Goal: Use online tool/utility

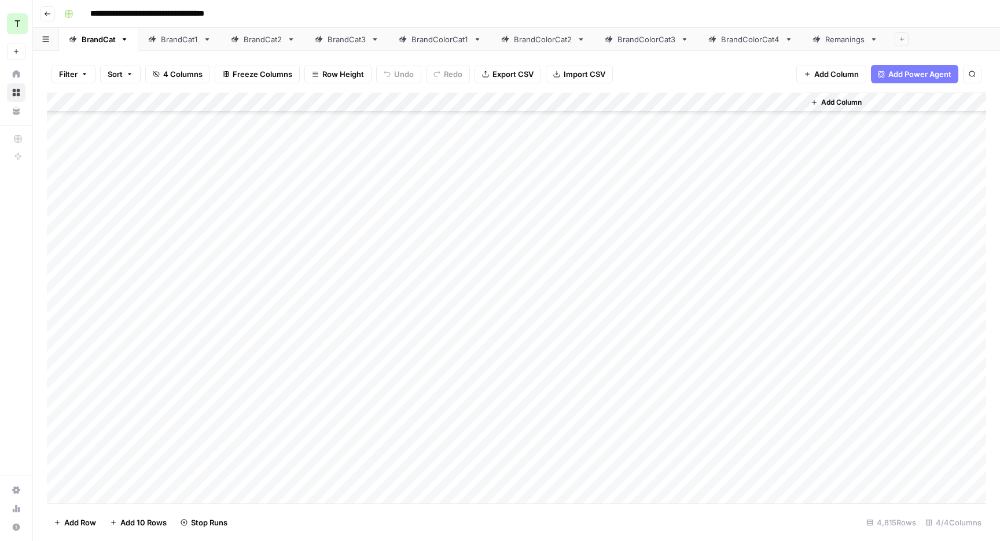
scroll to position [35411, 0]
click at [186, 42] on div "BrandCat1" at bounding box center [180, 40] width 38 height 12
click at [757, 102] on div "Add Column" at bounding box center [516, 298] width 939 height 411
click at [779, 132] on span "All Rows" at bounding box center [797, 129] width 73 height 12
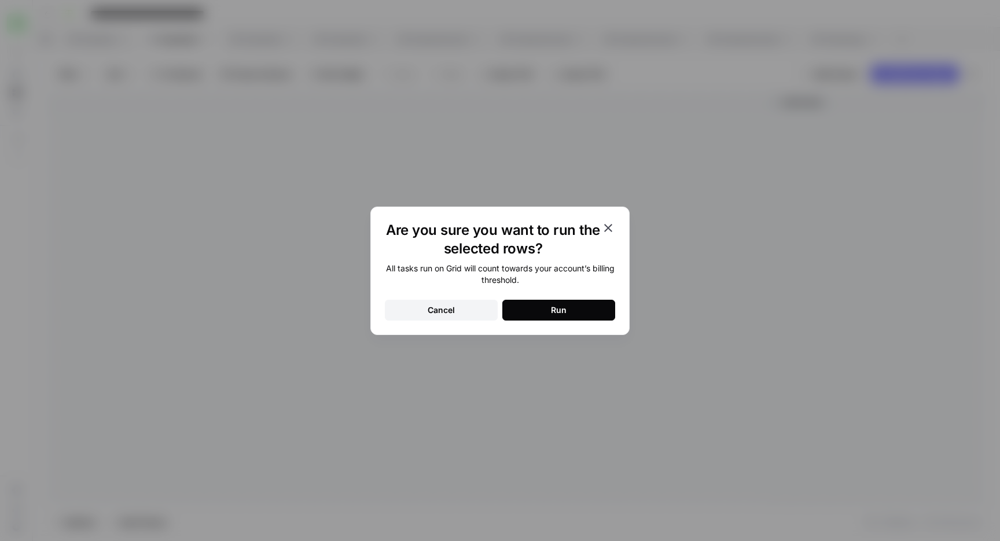
click at [582, 306] on button "Run" at bounding box center [558, 310] width 113 height 21
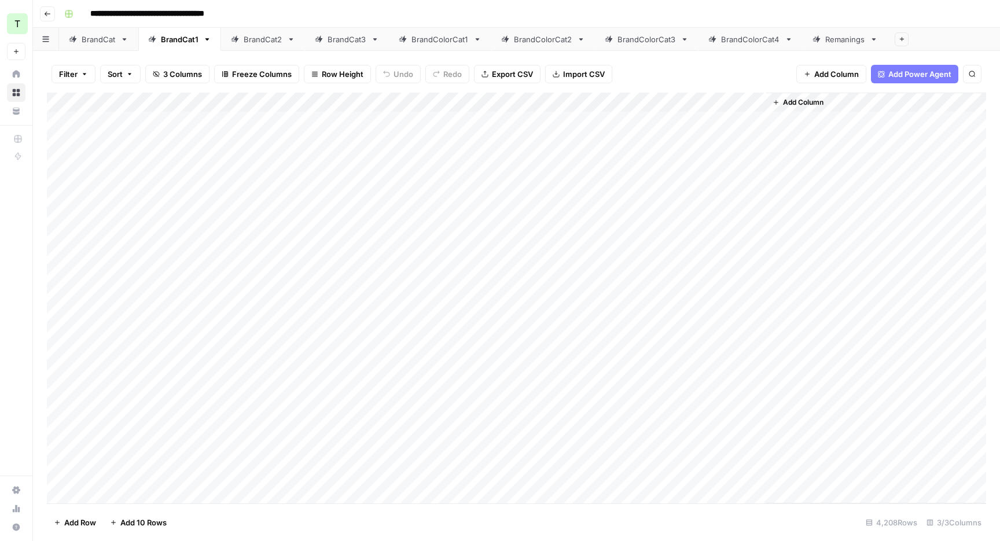
click at [248, 43] on div "BrandCat2" at bounding box center [263, 40] width 39 height 12
click at [669, 103] on div "Add Column" at bounding box center [516, 298] width 939 height 411
click at [710, 133] on span "All Rows" at bounding box center [708, 129] width 73 height 12
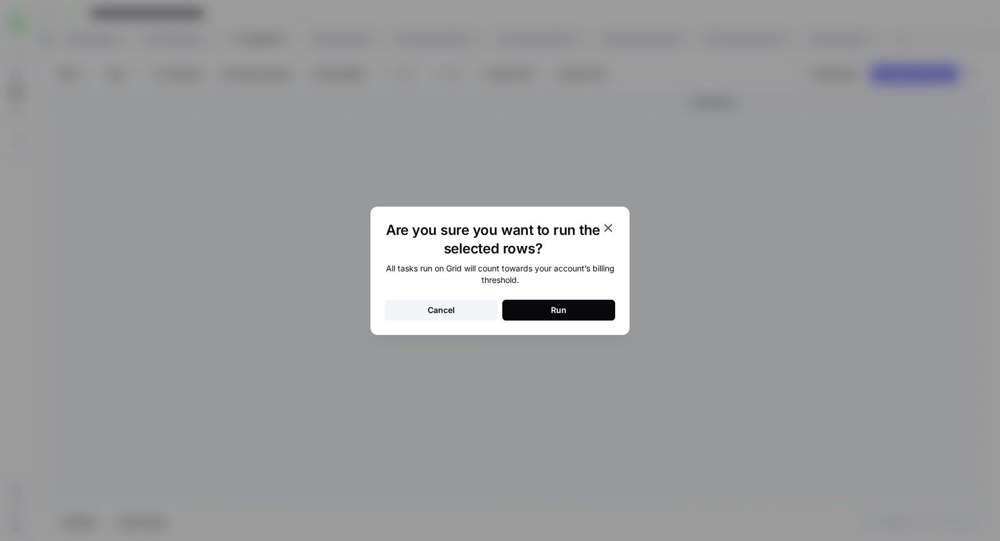
click at [561, 304] on div "Run" at bounding box center [559, 310] width 16 height 12
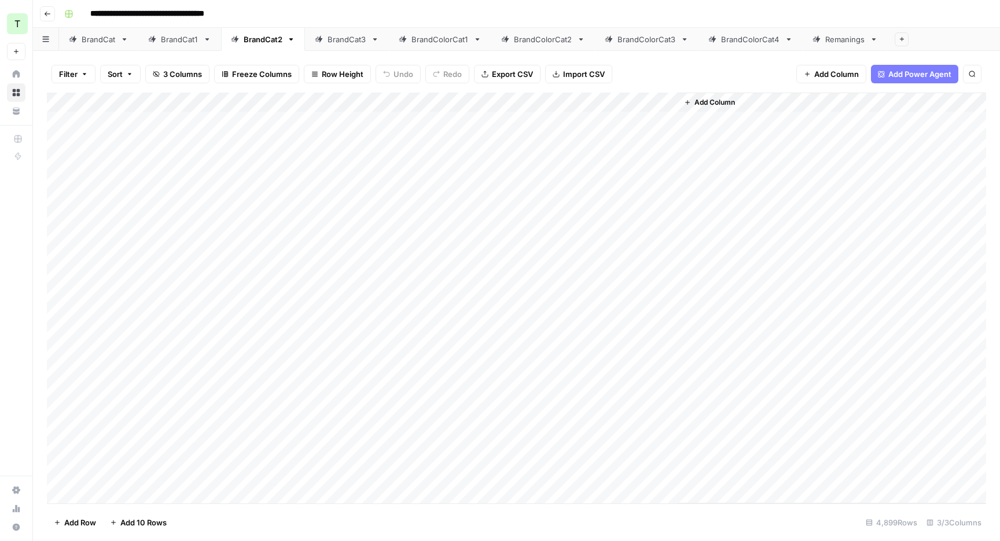
click at [326, 41] on div "BrandCat3" at bounding box center [341, 40] width 52 height 12
click at [714, 102] on div "Add Column" at bounding box center [516, 298] width 939 height 411
click at [727, 126] on span "All Rows" at bounding box center [753, 129] width 73 height 12
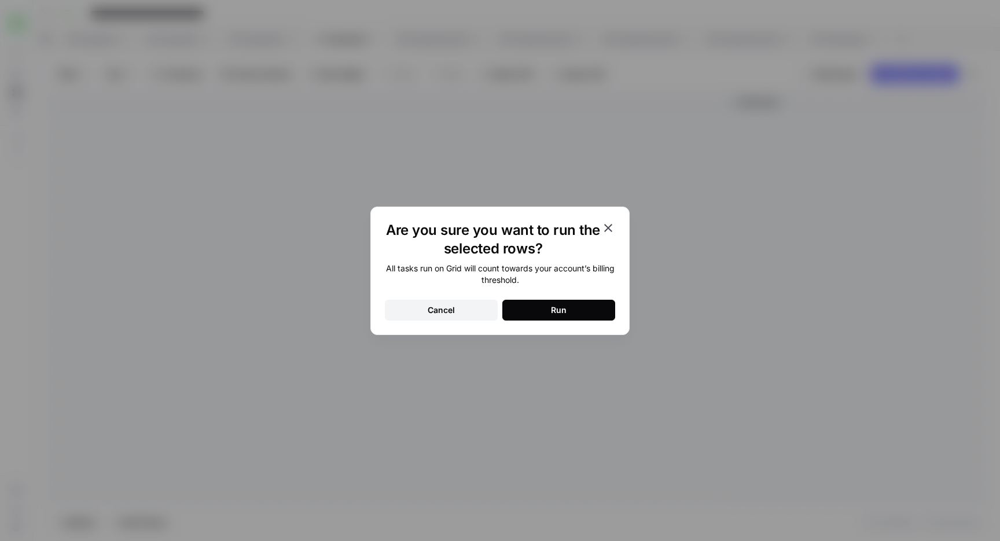
click at [548, 306] on button "Run" at bounding box center [558, 310] width 113 height 21
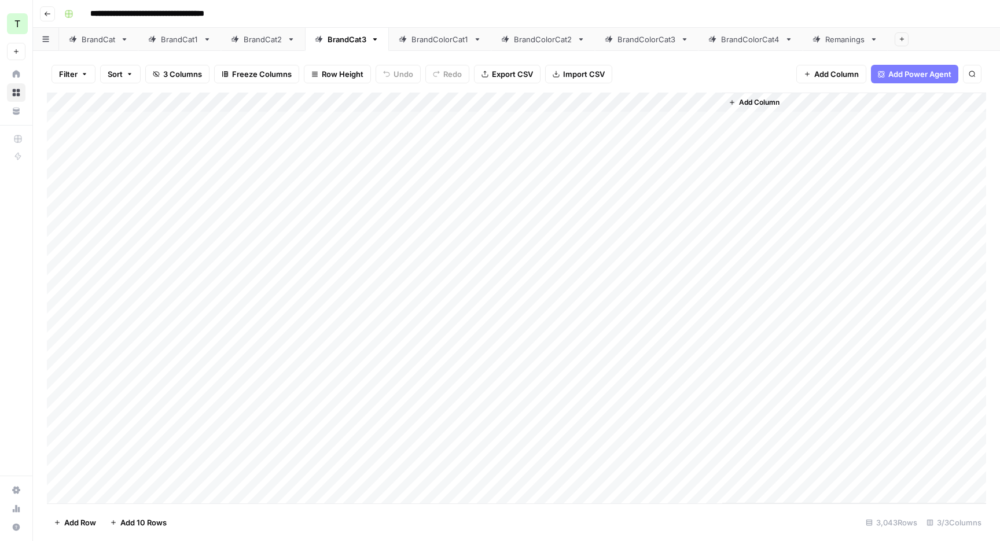
click at [533, 19] on div "**********" at bounding box center [524, 14] width 929 height 19
